Goal: Find specific page/section: Find specific page/section

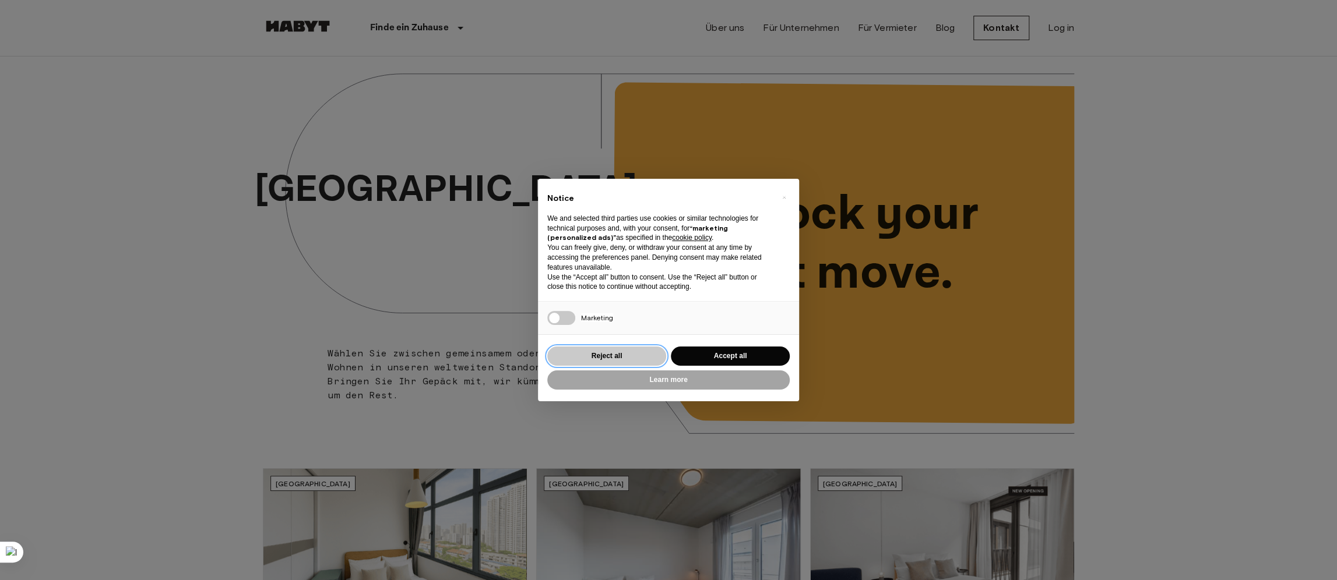
click at [621, 357] on button "Reject all" at bounding box center [606, 356] width 119 height 19
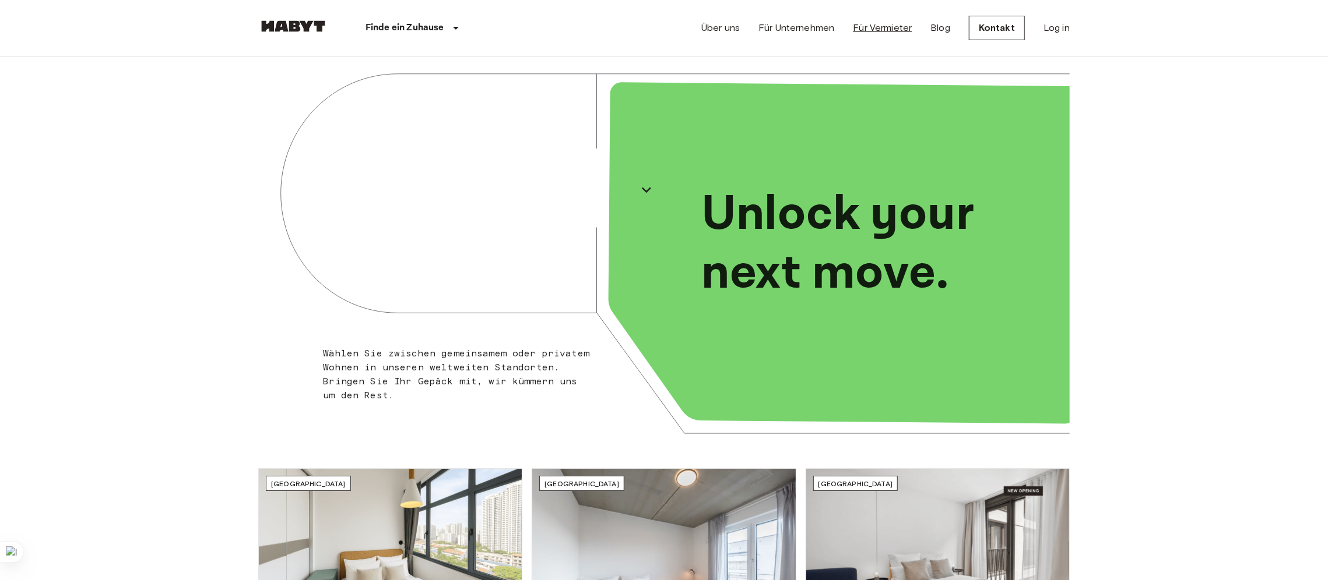
click at [877, 24] on link "Für Vermieter" at bounding box center [882, 28] width 59 height 14
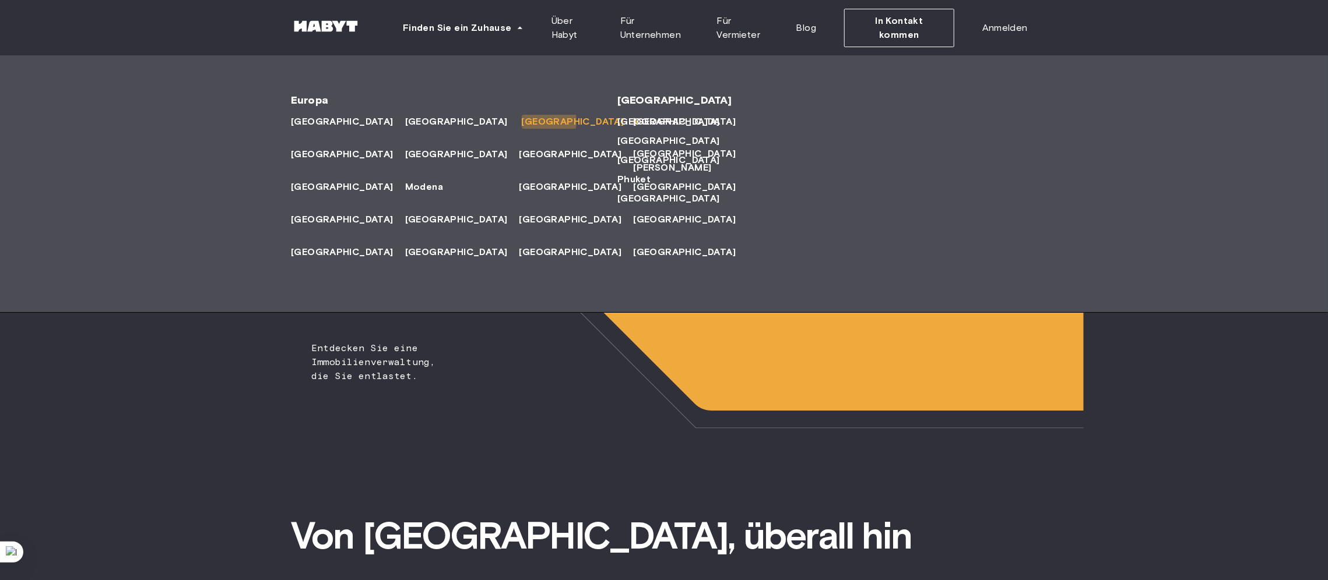
click at [522, 122] on span "[GEOGRAPHIC_DATA]" at bounding box center [573, 122] width 103 height 14
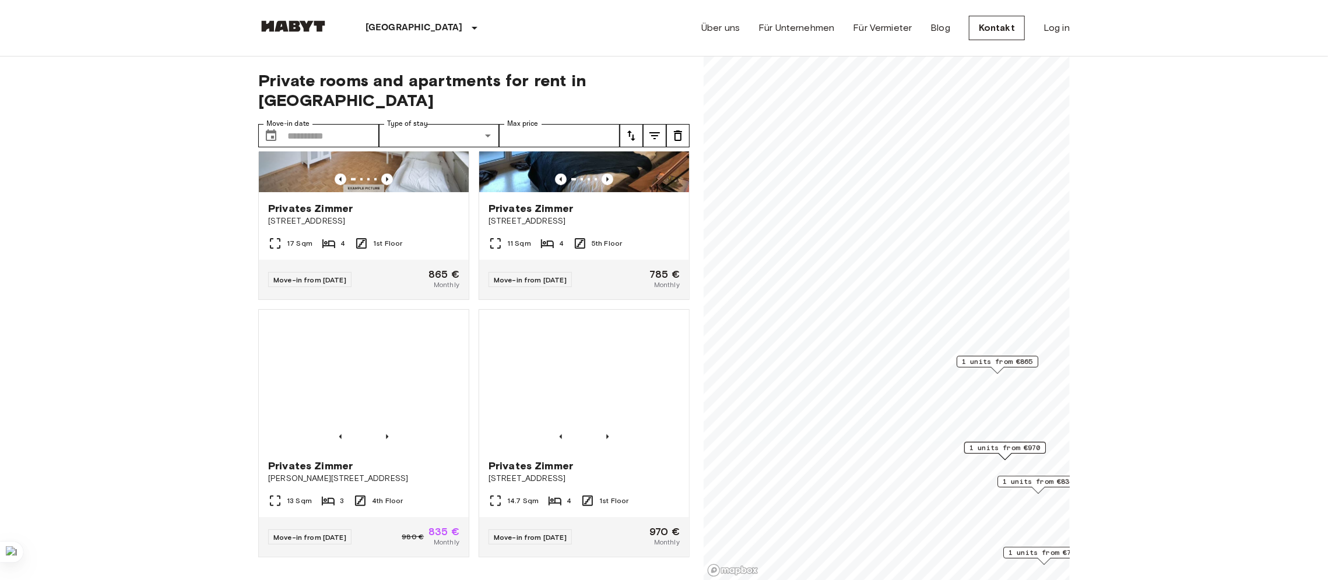
scroll to position [900, 0]
